Goal: Information Seeking & Learning: Learn about a topic

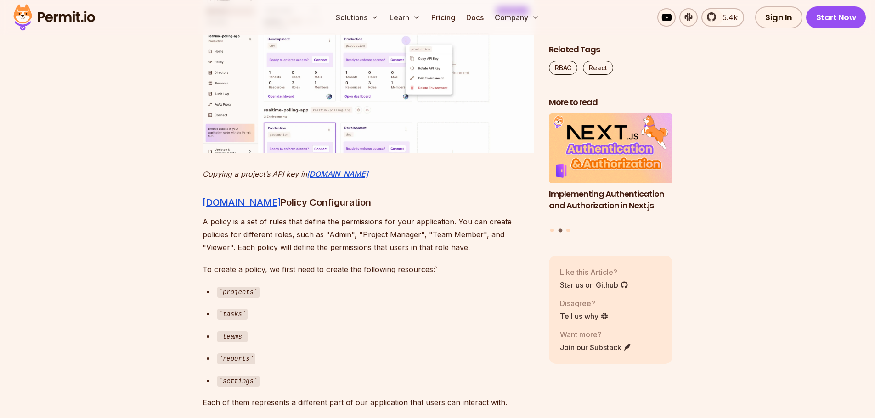
scroll to position [3399, 0]
click at [327, 153] on img at bounding box center [369, 64] width 332 height 179
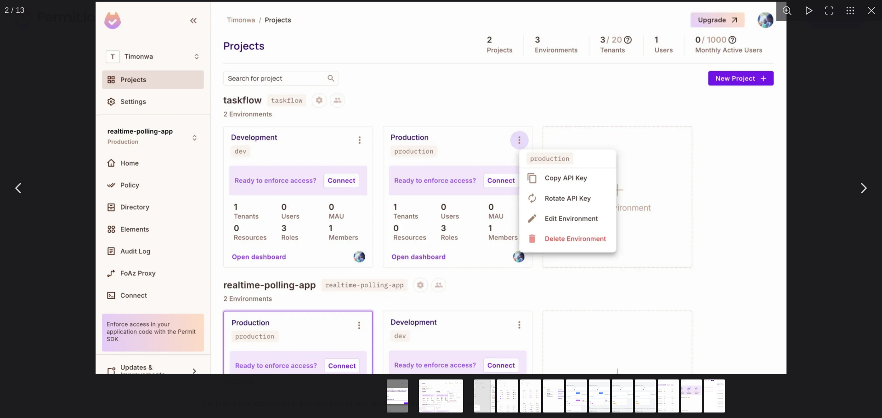
click at [17, 193] on button "You can close this modal content with the ESC key" at bounding box center [18, 188] width 23 height 23
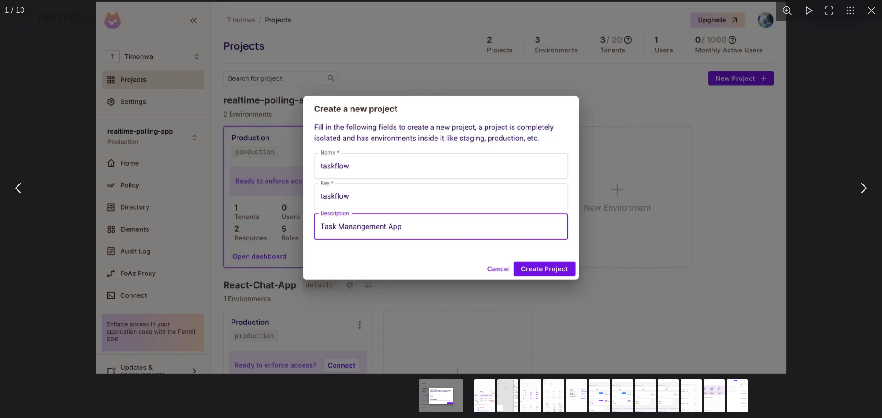
click at [863, 185] on button "You can close this modal content with the ESC key" at bounding box center [862, 188] width 23 height 23
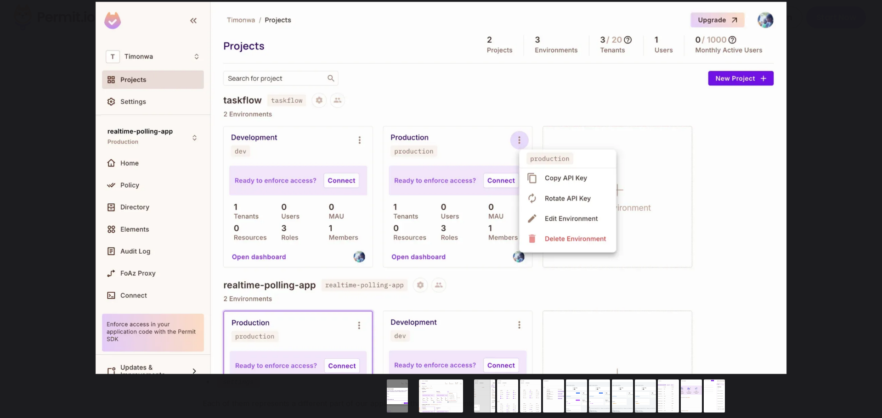
click at [861, 182] on button "You can close this modal content with the ESC key" at bounding box center [862, 188] width 23 height 23
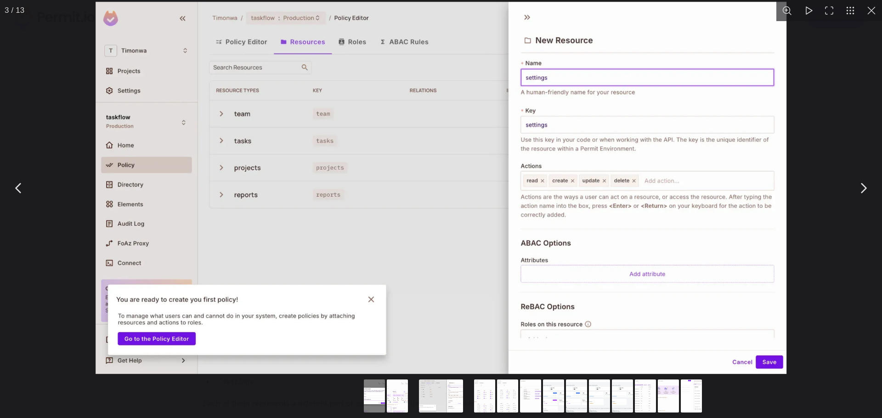
click at [862, 189] on button "You can close this modal content with the ESC key" at bounding box center [862, 188] width 23 height 23
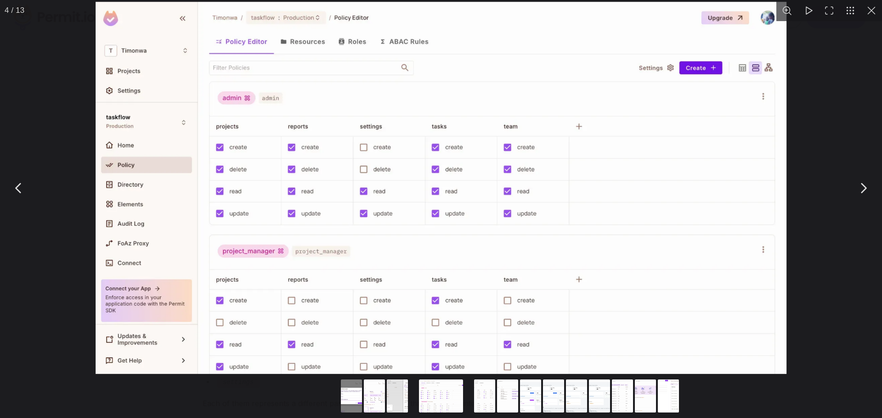
click at [866, 186] on button "You can close this modal content with the ESC key" at bounding box center [862, 188] width 23 height 23
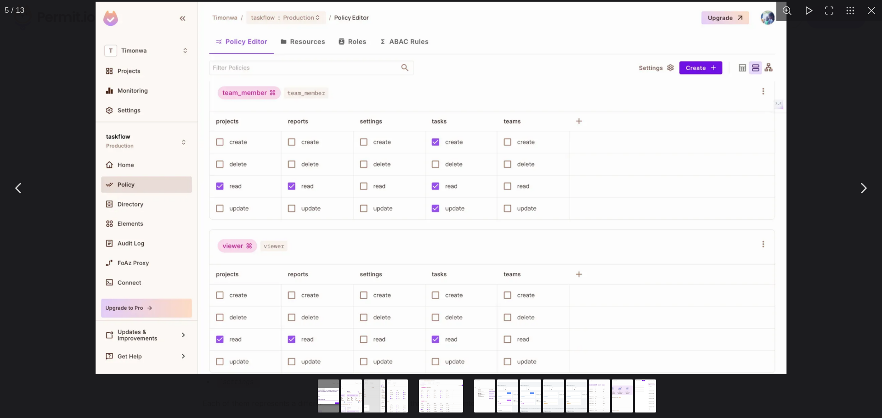
click at [863, 184] on button "You can close this modal content with the ESC key" at bounding box center [862, 188] width 23 height 23
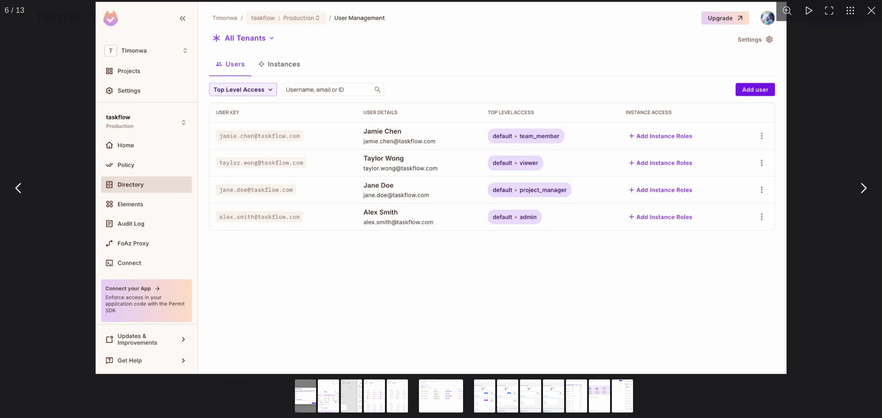
click at [862, 186] on button "You can close this modal content with the ESC key" at bounding box center [862, 188] width 23 height 23
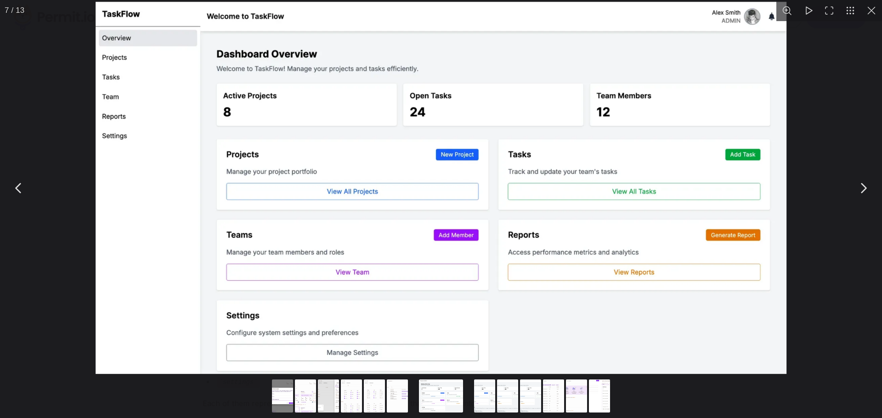
click at [862, 186] on button "You can close this modal content with the ESC key" at bounding box center [862, 188] width 23 height 23
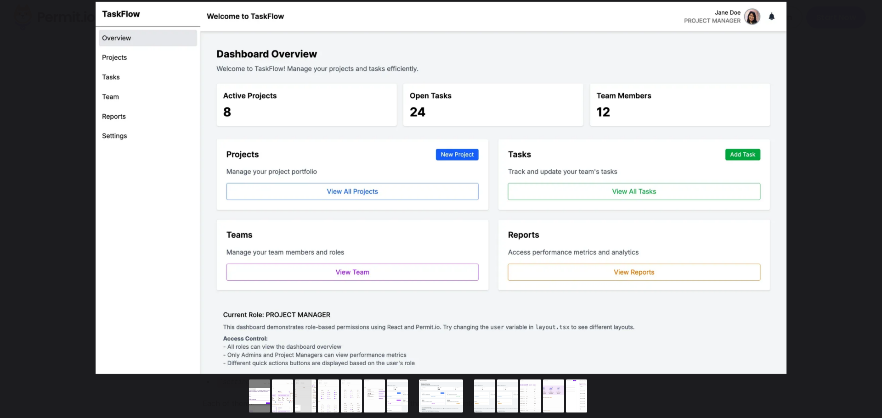
click at [862, 186] on button "You can close this modal content with the ESC key" at bounding box center [862, 188] width 23 height 23
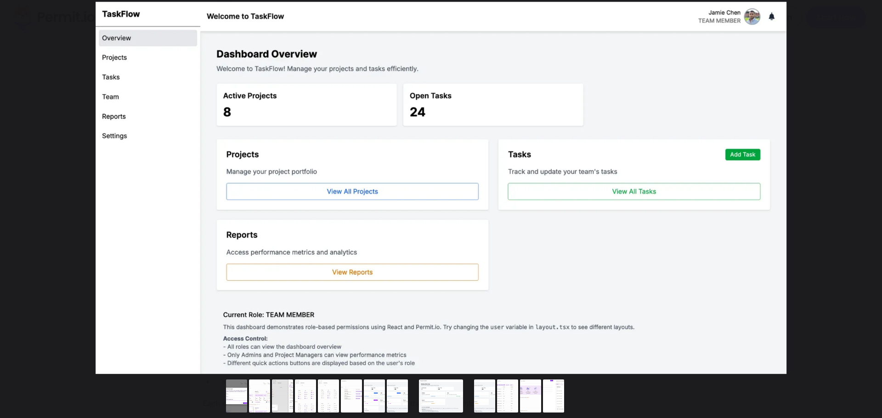
click at [862, 186] on button "You can close this modal content with the ESC key" at bounding box center [862, 188] width 23 height 23
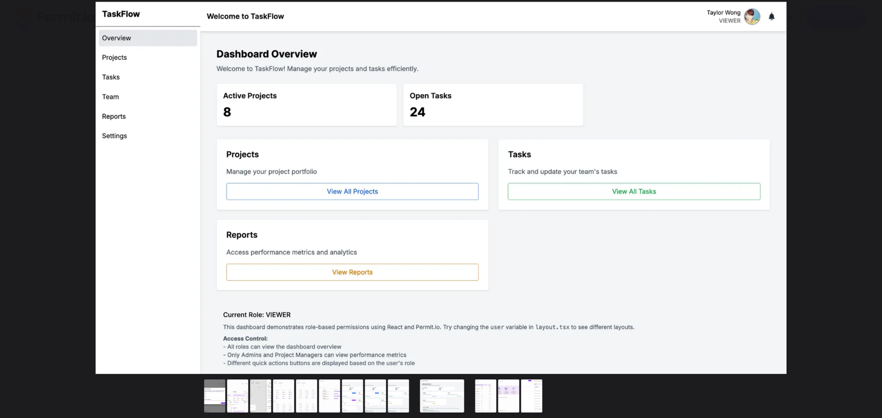
click at [862, 186] on button "You can close this modal content with the ESC key" at bounding box center [862, 188] width 23 height 23
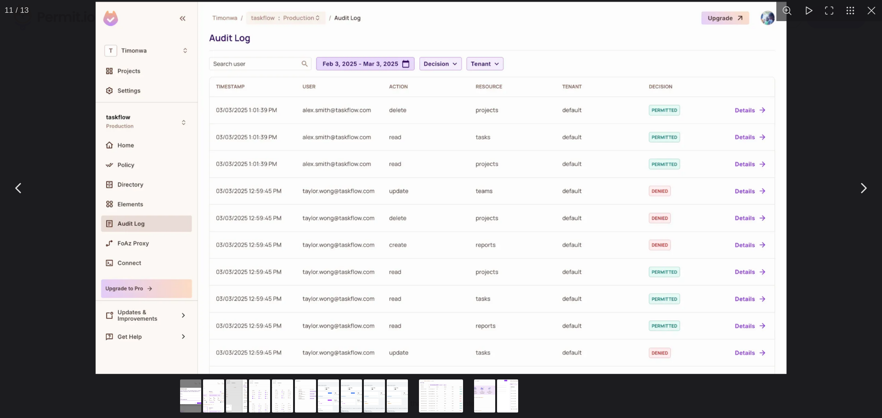
click at [862, 186] on button "You can close this modal content with the ESC key" at bounding box center [862, 188] width 23 height 23
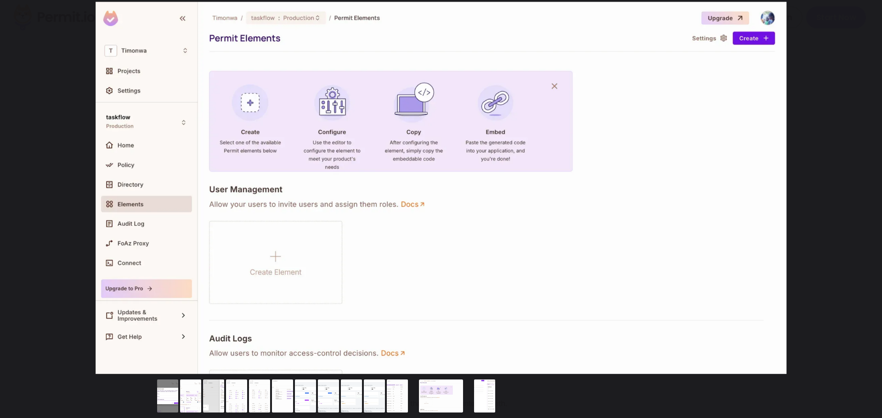
click at [861, 182] on button "You can close this modal content with the ESC key" at bounding box center [862, 188] width 23 height 23
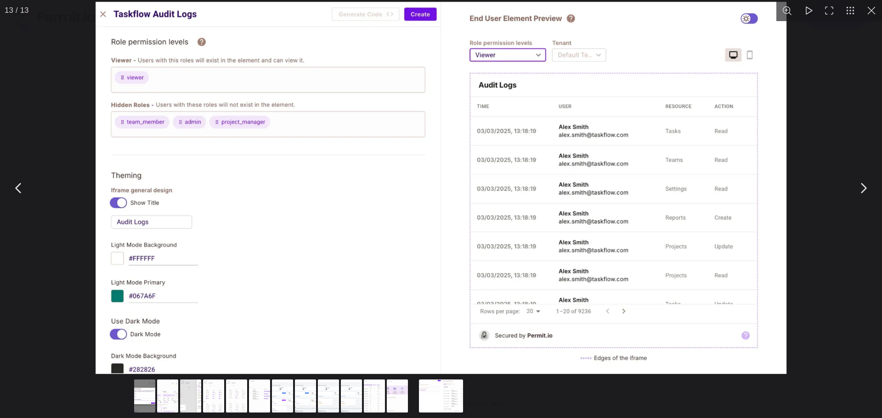
click at [860, 184] on button "You can close this modal content with the ESC key" at bounding box center [862, 188] width 23 height 23
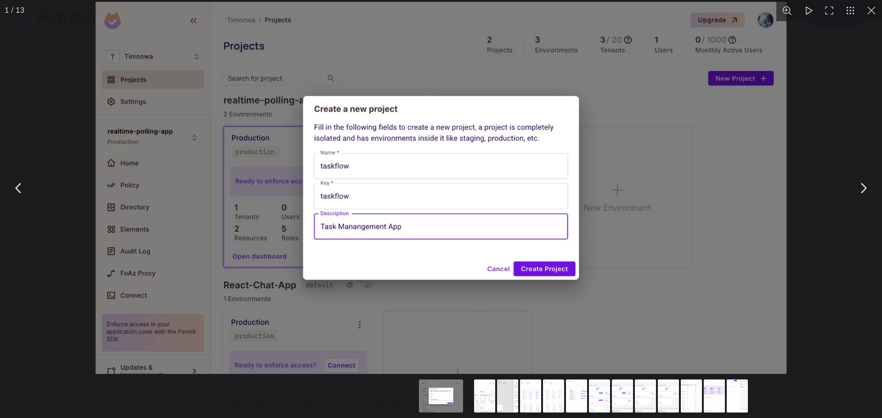
click at [868, 11] on button "You can close this modal content with the ESC key" at bounding box center [871, 10] width 21 height 21
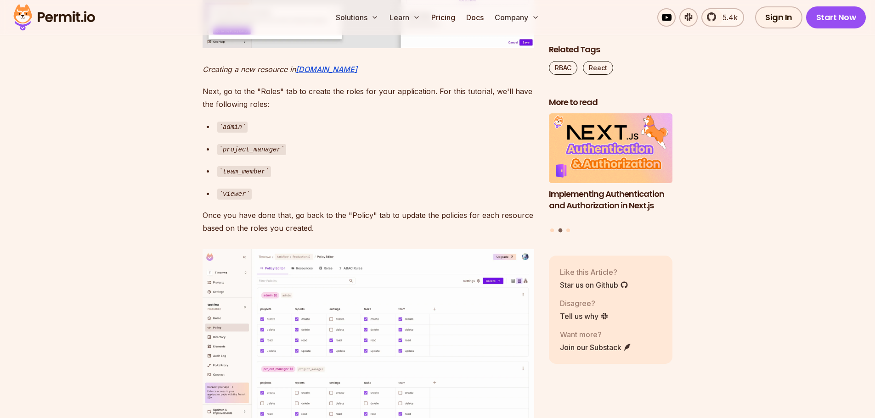
scroll to position [4041, 0]
